Goal: Task Accomplishment & Management: Manage account settings

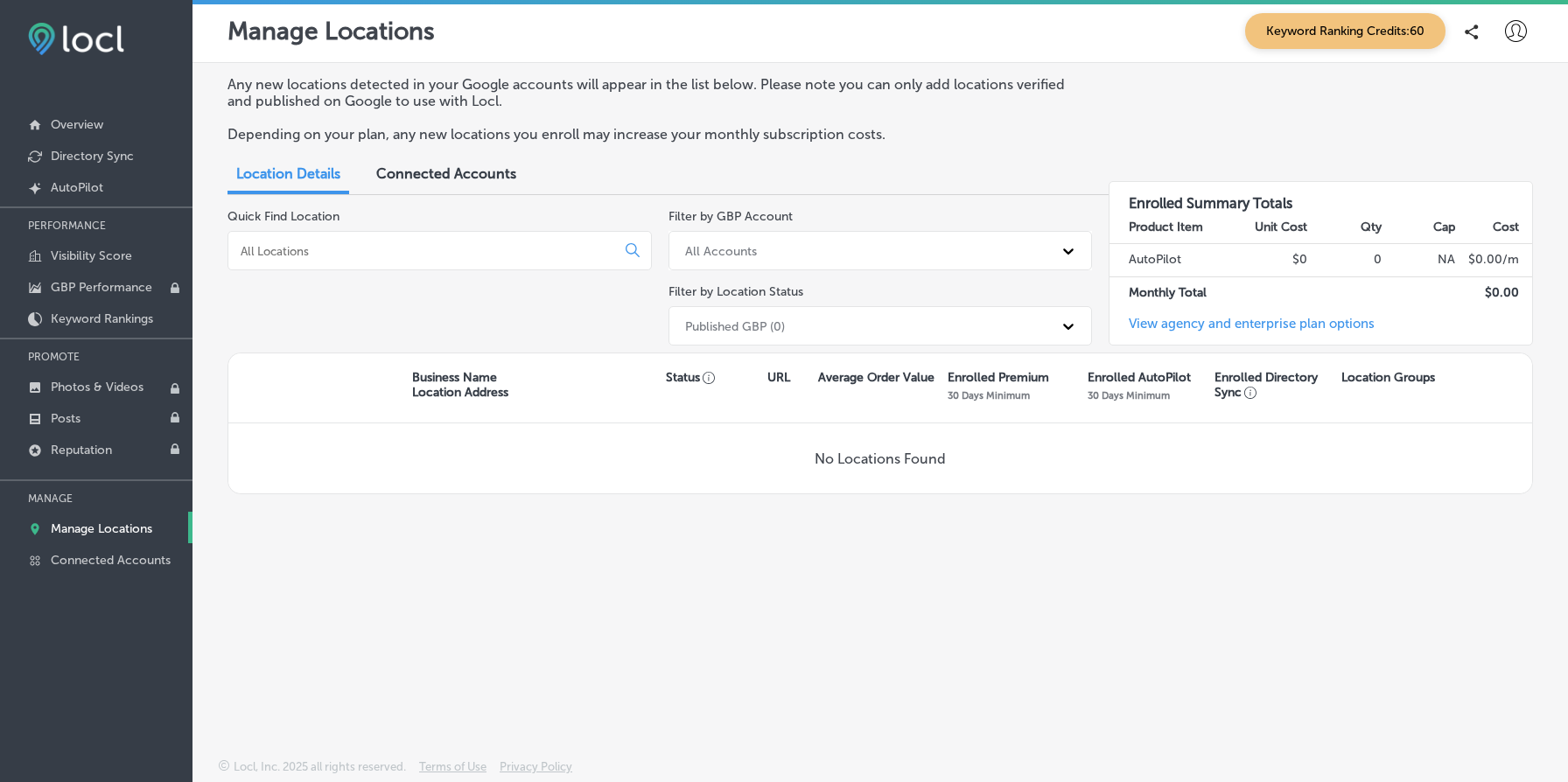
click at [1521, 30] on icon at bounding box center [1516, 31] width 22 height 22
click at [1494, 89] on p "My Account" at bounding box center [1490, 98] width 79 height 21
select select "TH"
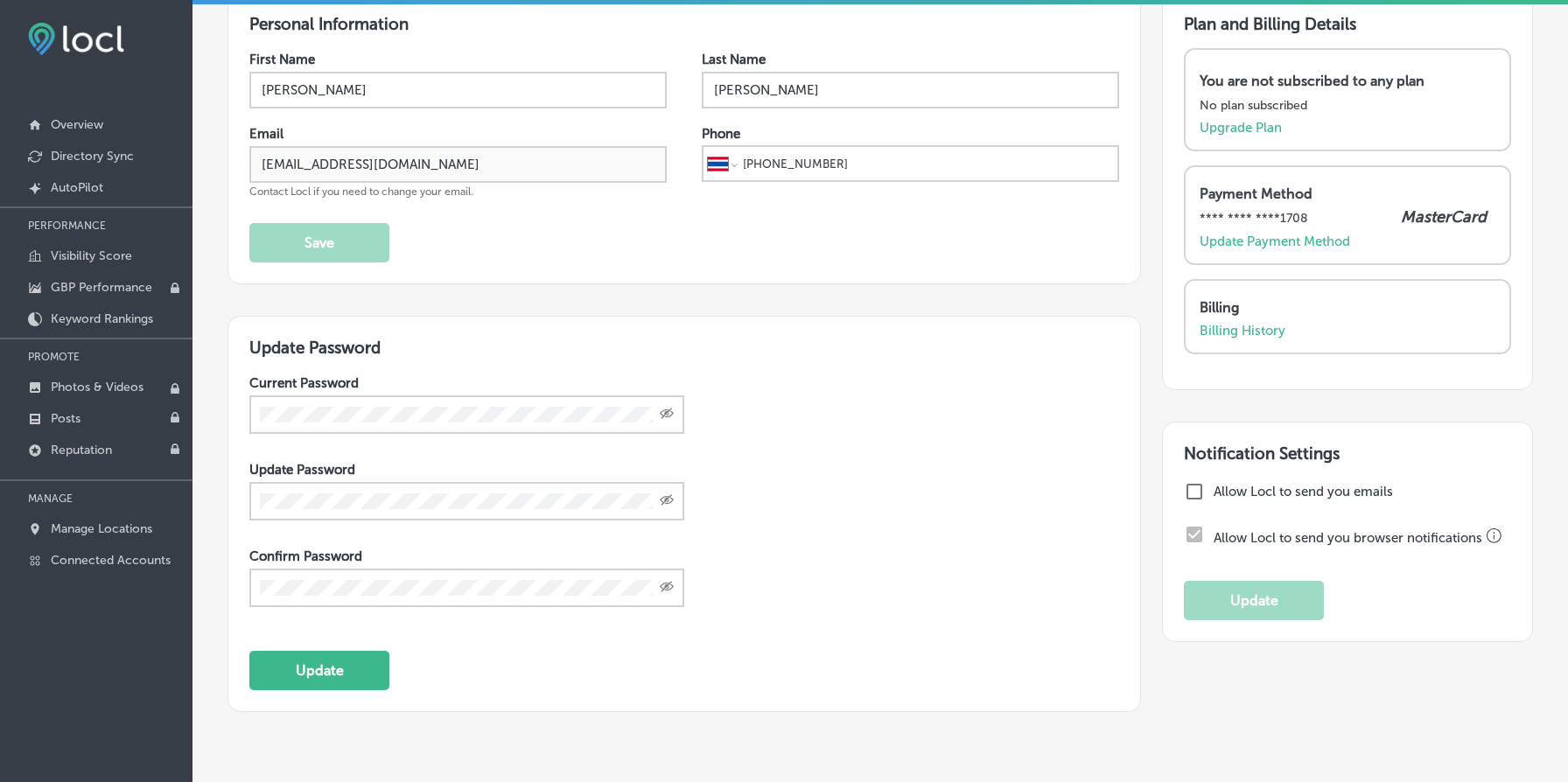
scroll to position [163, 0]
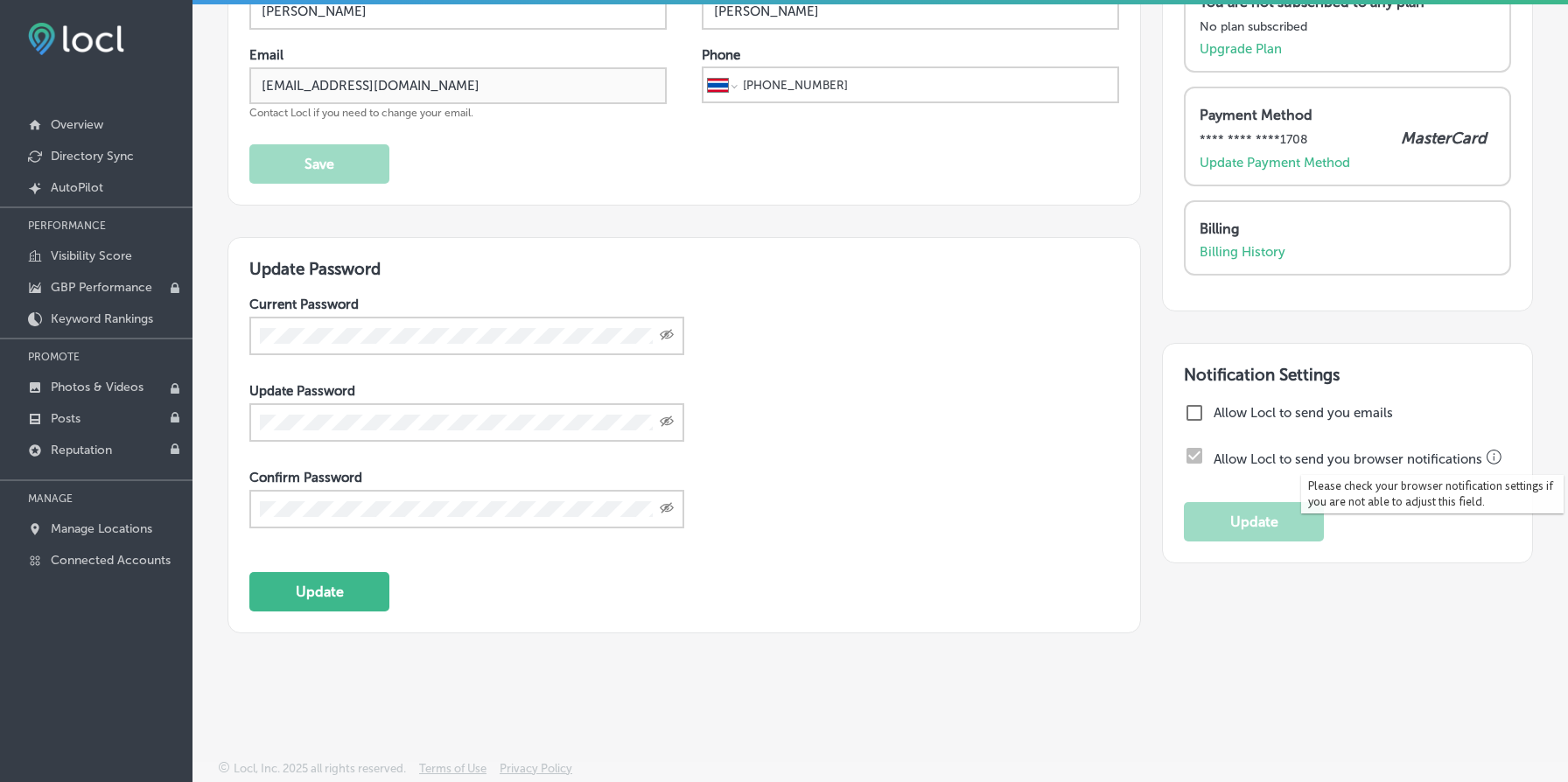
click at [1491, 453] on icon "button" at bounding box center [1494, 458] width 16 height 16
click at [1336, 458] on label "Allow Locl to send you browser notifications" at bounding box center [1347, 459] width 269 height 16
click at [1195, 454] on div "Allow Locl to send you browser notifications" at bounding box center [1347, 462] width 327 height 37
